Goal: Navigation & Orientation: Find specific page/section

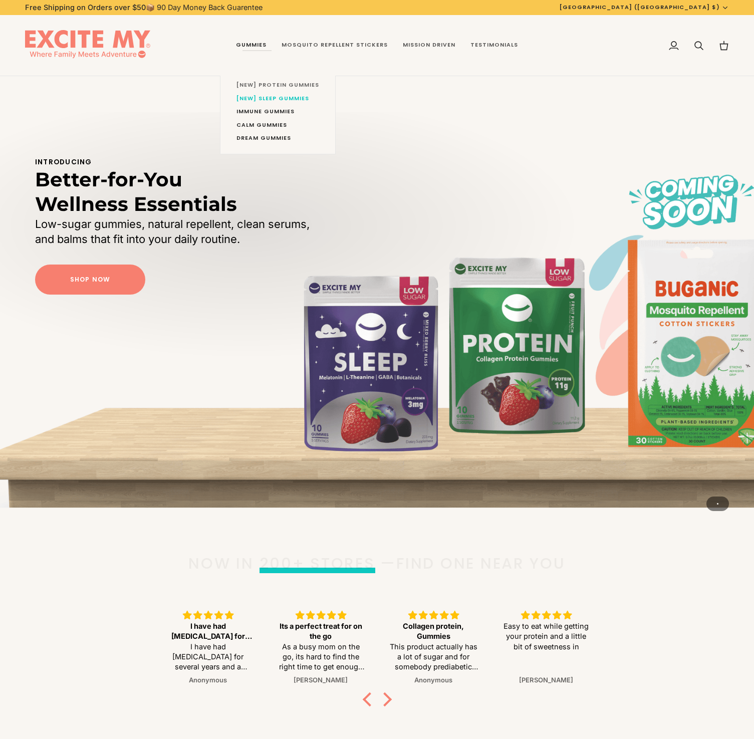
click at [268, 89] on span "[NEW] Protein Gummies" at bounding box center [277, 85] width 83 height 8
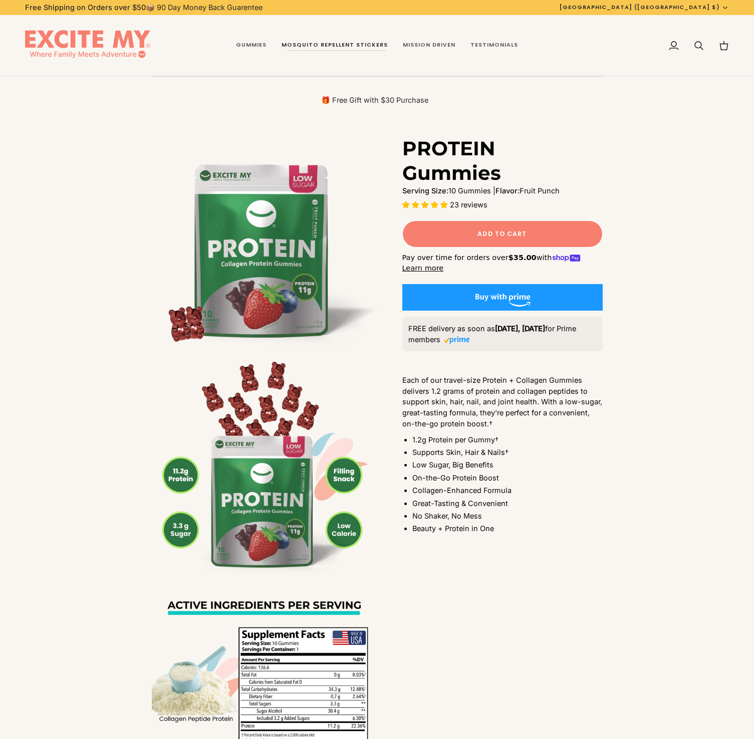
click at [304, 45] on span "Mosquito Repellent Stickers" at bounding box center [334, 45] width 106 height 8
click at [253, 44] on link "Gummies" at bounding box center [251, 45] width 46 height 61
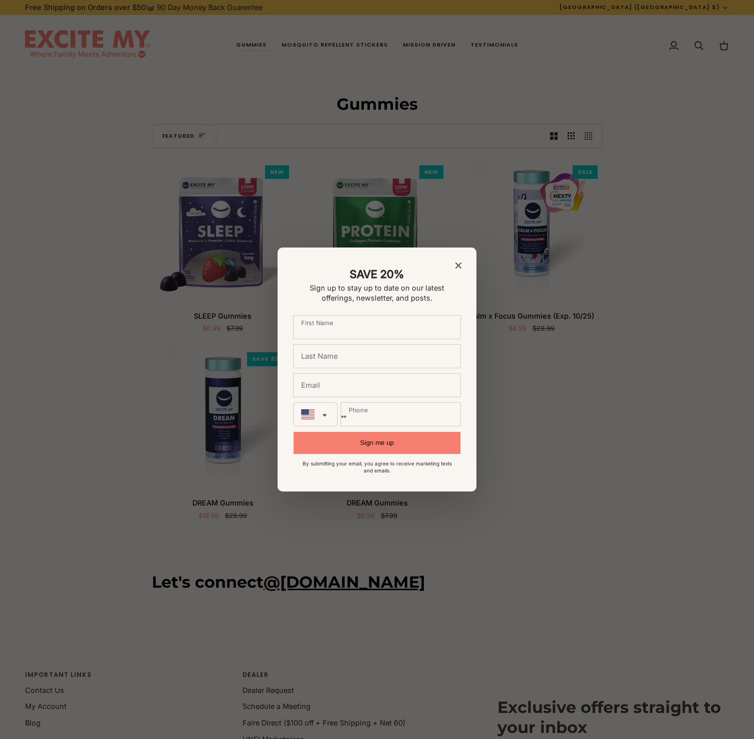
click at [458, 266] on icon "Close modal" at bounding box center [458, 265] width 6 height 6
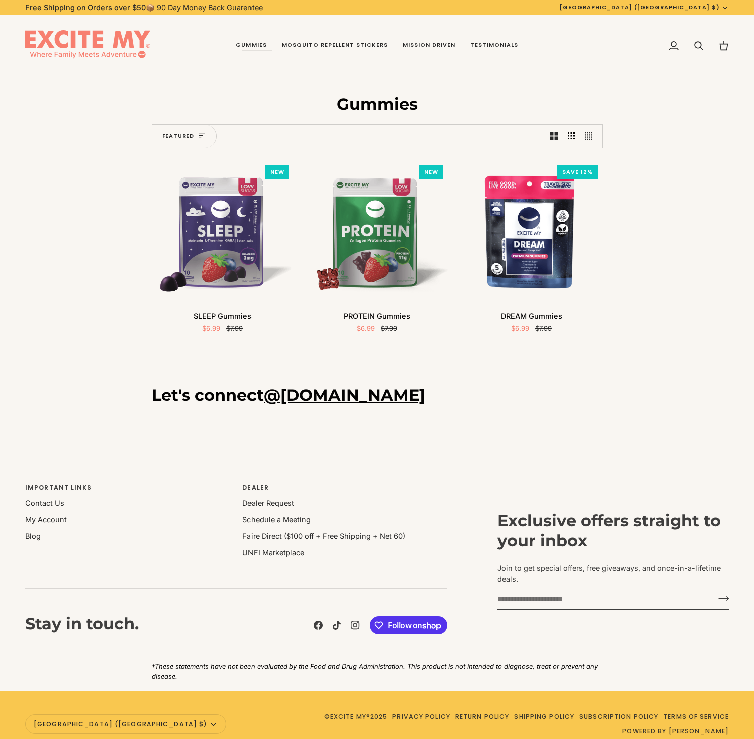
click at [149, 31] on img at bounding box center [87, 45] width 125 height 31
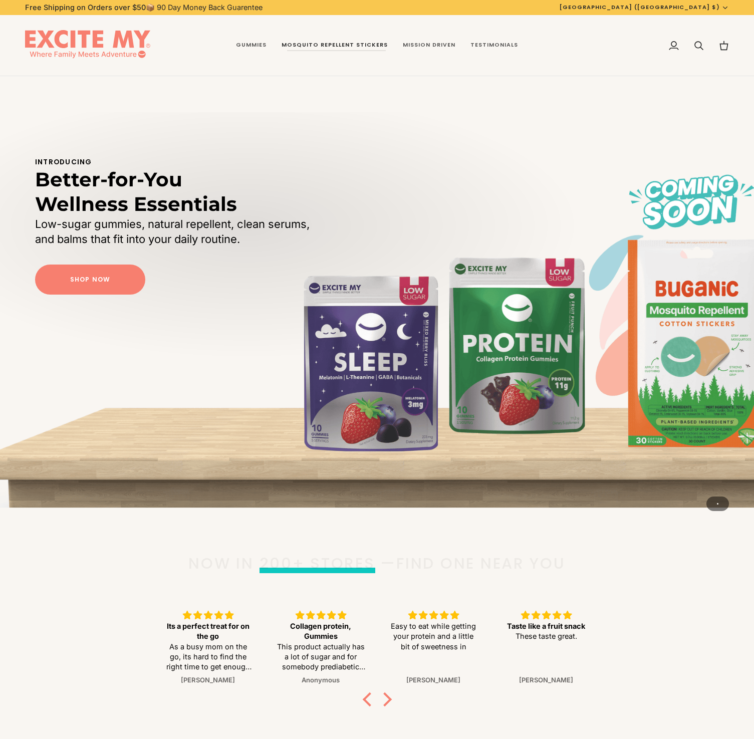
click at [334, 54] on link "Mosquito Repellent Stickers" at bounding box center [334, 45] width 121 height 61
